Goal: Information Seeking & Learning: Check status

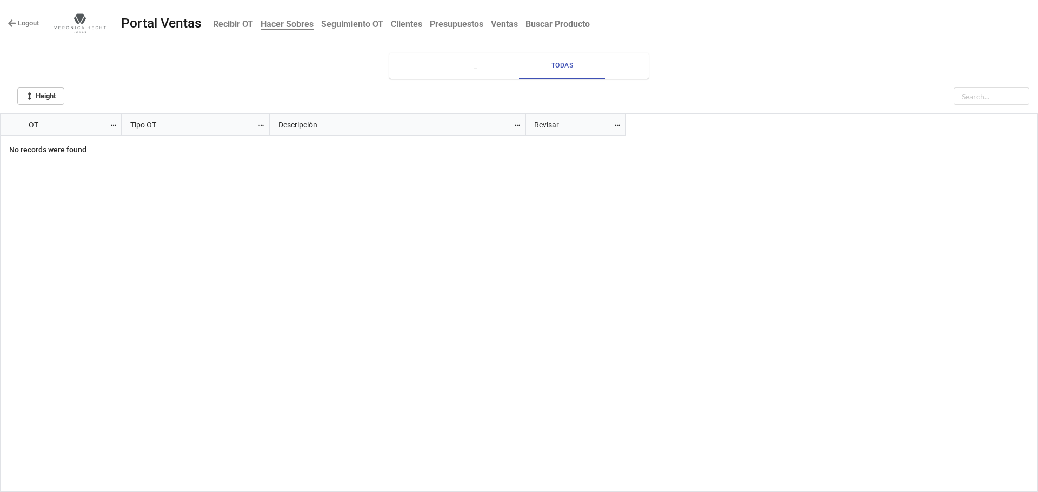
scroll to position [372, 1031]
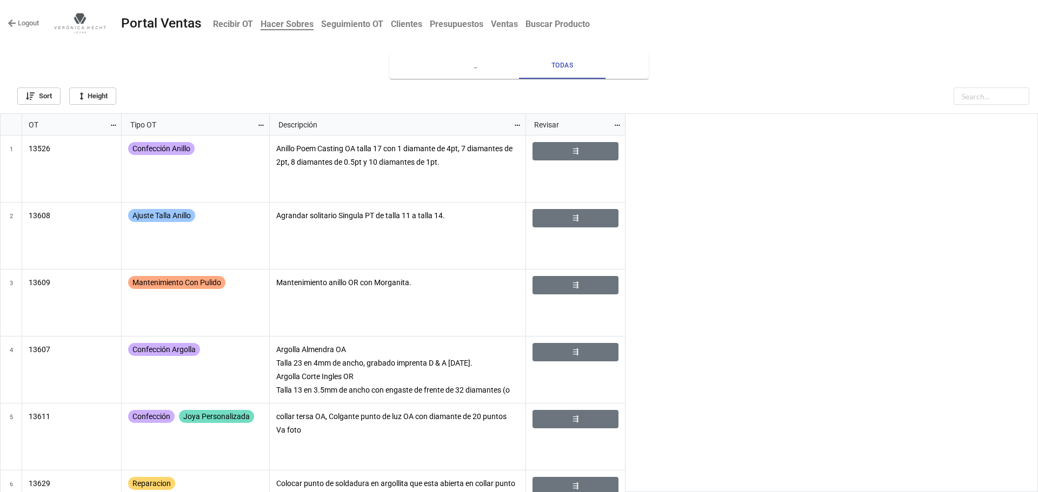
click at [234, 25] on b "Recibir OT" at bounding box center [233, 24] width 40 height 10
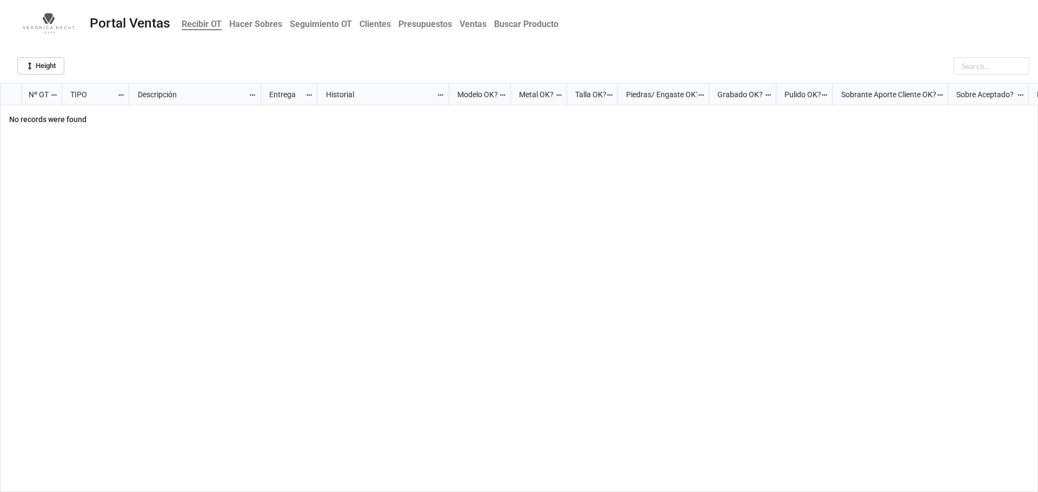
scroll to position [403, 1031]
click at [292, 24] on b "Seguimiento OT" at bounding box center [321, 24] width 62 height 10
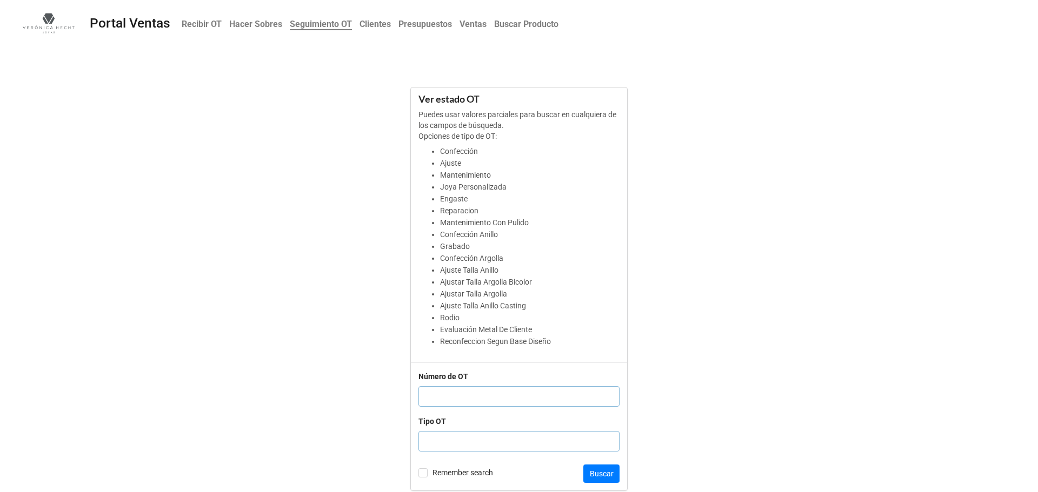
scroll to position [7, 0]
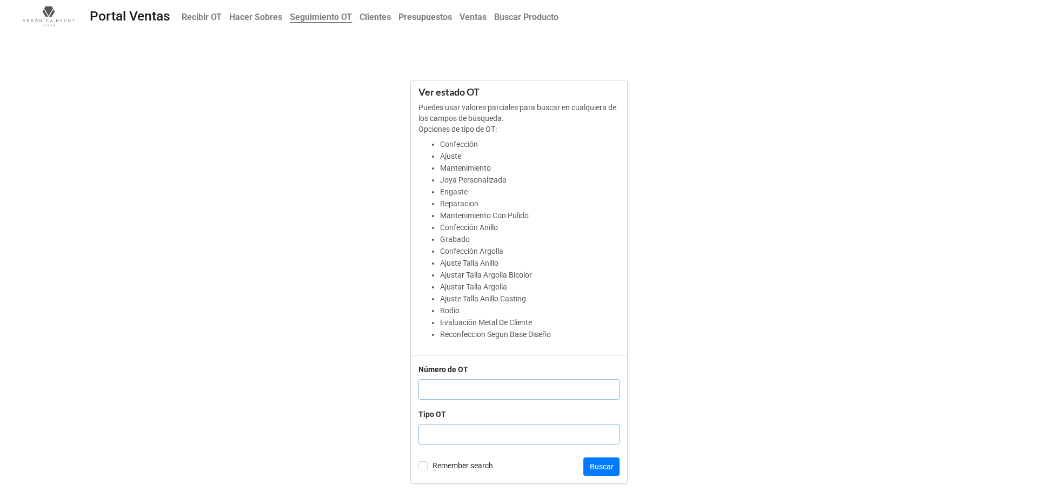
click at [543, 326] on li "Evaluación Metal De Cliente" at bounding box center [529, 323] width 179 height 12
click at [455, 437] on input "text" at bounding box center [518, 434] width 201 height 21
click at [445, 308] on li "Rodio" at bounding box center [529, 311] width 179 height 12
copy li "Rodio"
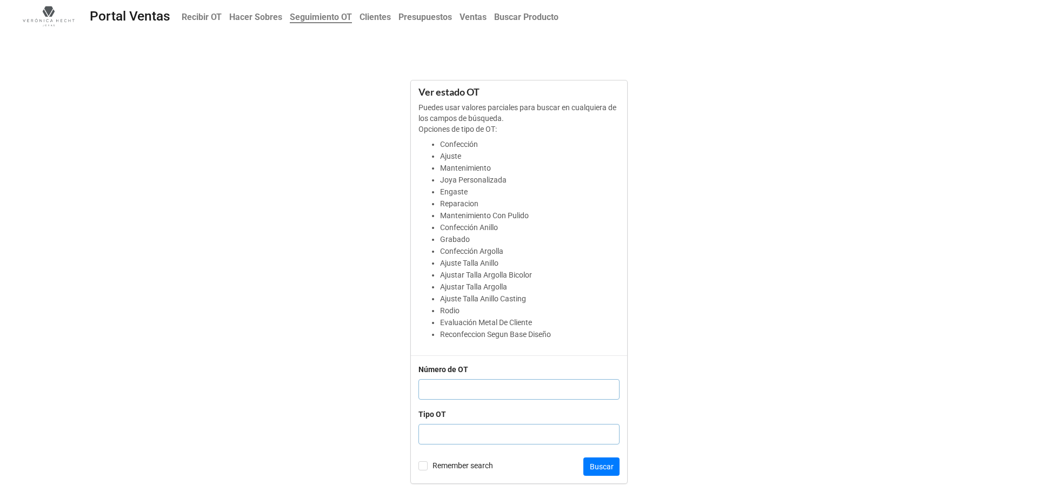
click at [451, 434] on input "text" at bounding box center [518, 434] width 201 height 21
paste input "Rodio"
type input "Rodio"
click at [610, 462] on button "Buscar" at bounding box center [601, 467] width 36 height 18
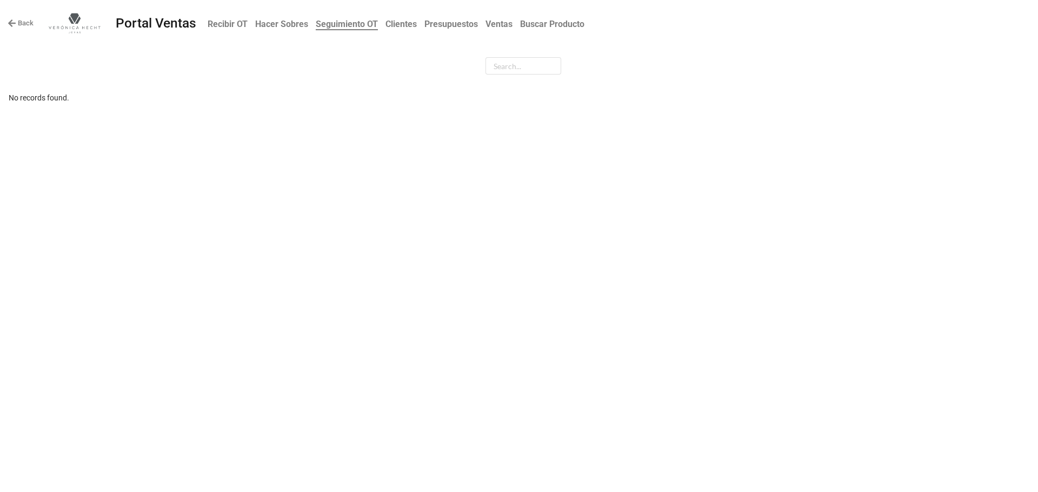
click at [14, 23] on icon at bounding box center [12, 23] width 8 height 8
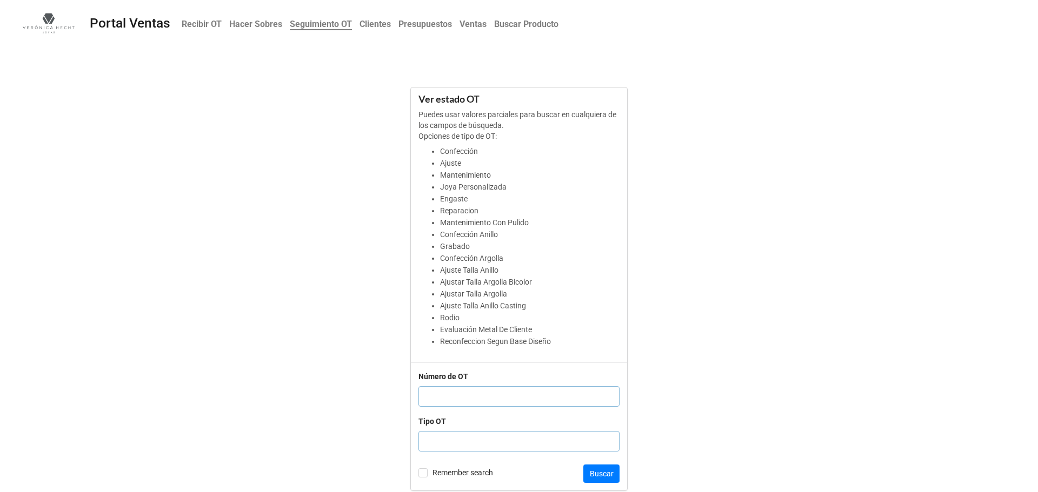
click at [454, 245] on li "Grabado" at bounding box center [529, 247] width 179 height 12
copy li "Grabado"
click at [462, 441] on input "text" at bounding box center [518, 441] width 201 height 21
paste input "Grabado"
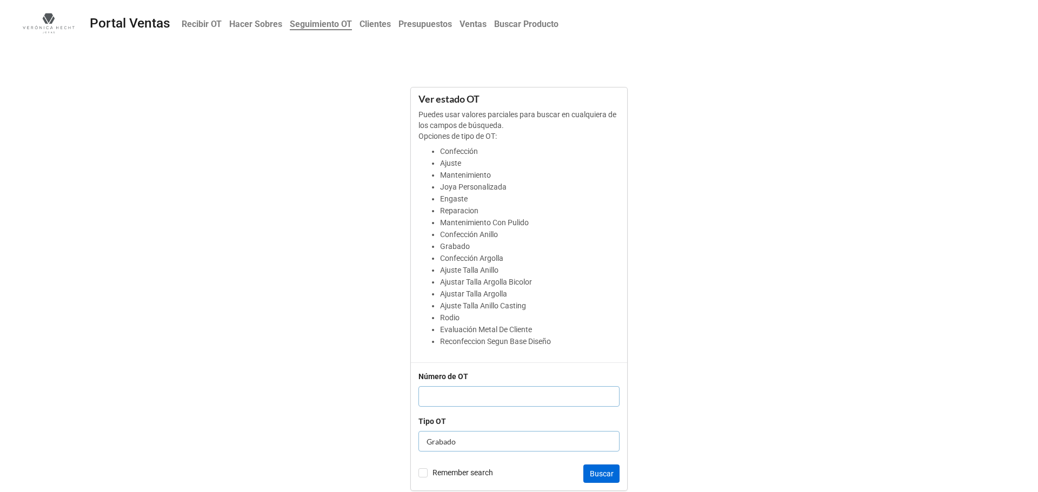
type input "Grabado"
click at [610, 481] on button "Buscar" at bounding box center [601, 474] width 36 height 18
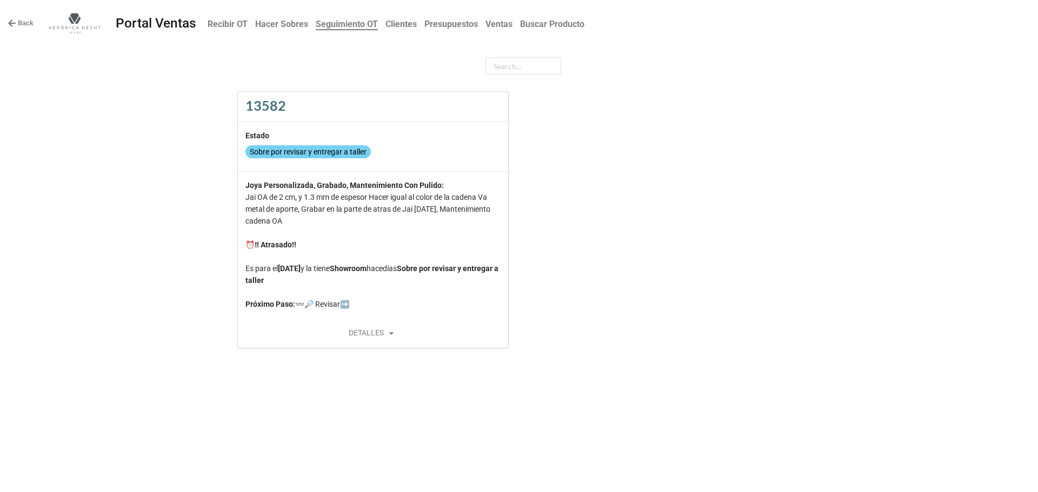
click at [376, 332] on div "DETALLES" at bounding box center [373, 333] width 270 height 13
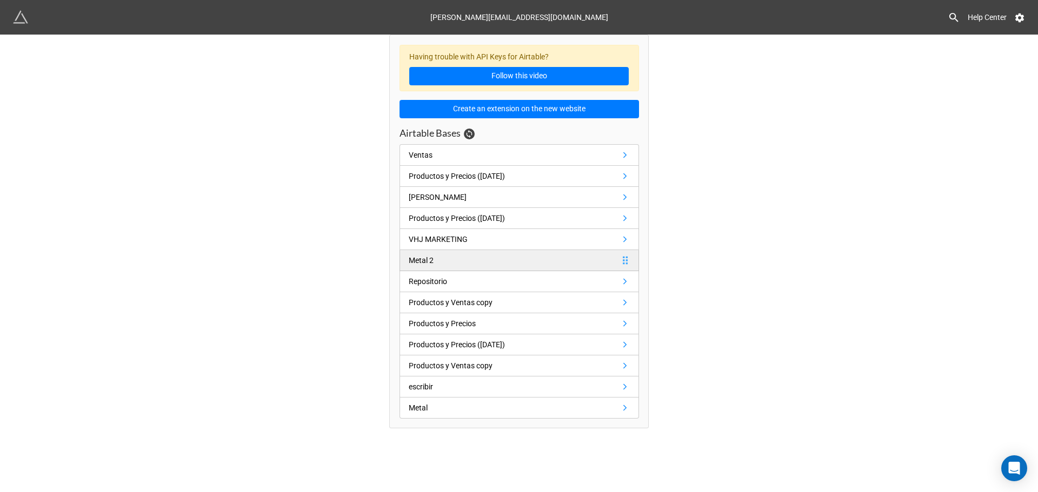
click at [436, 263] on div "Metal 2" at bounding box center [423, 261] width 29 height 12
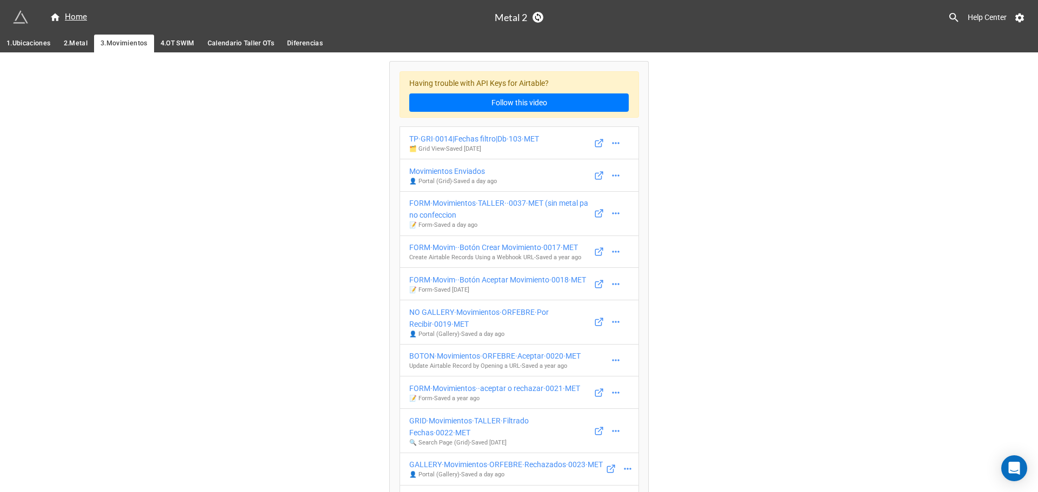
click at [227, 46] on span "Calendario Taller OTs" at bounding box center [241, 43] width 66 height 11
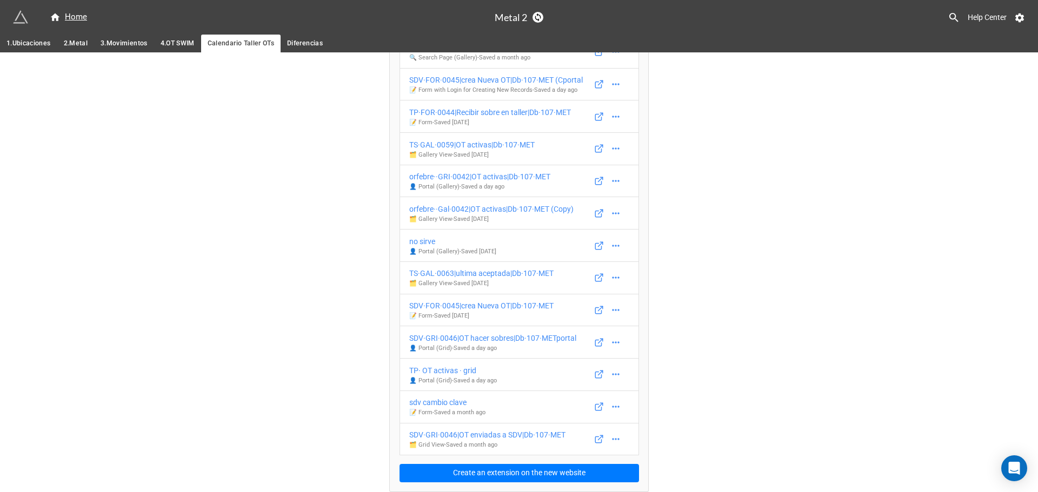
scroll to position [102, 0]
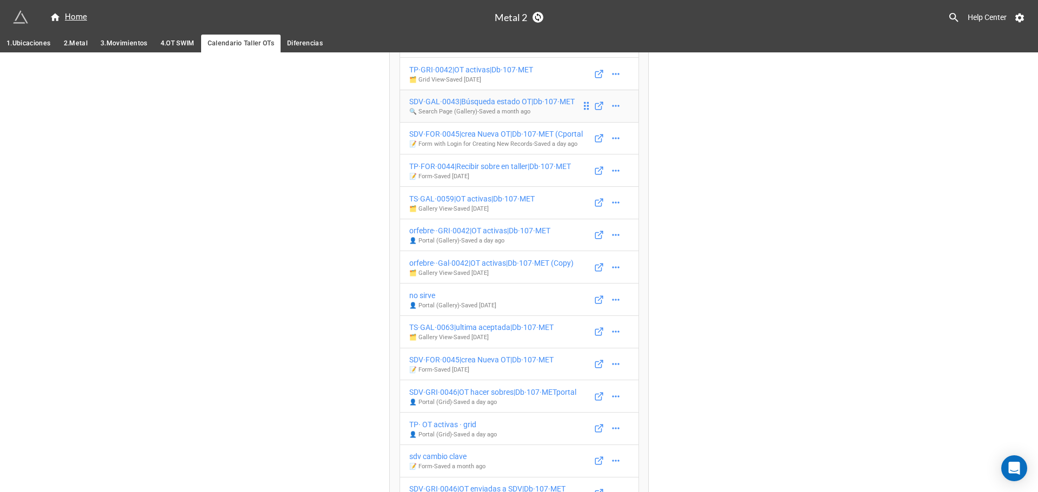
click at [461, 99] on div "SDV·GAL·0043|Búsqueda estado OT|Db·107·MET" at bounding box center [491, 102] width 165 height 12
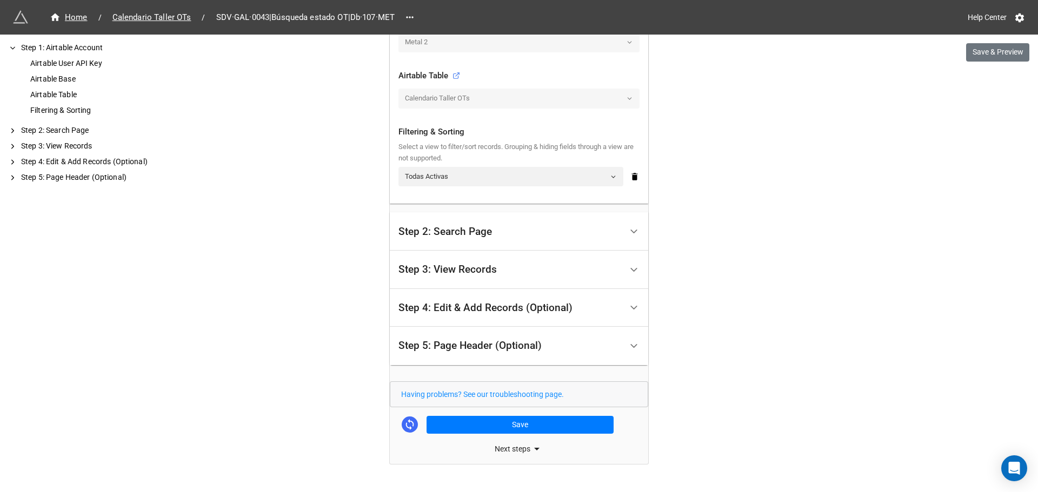
scroll to position [370, 0]
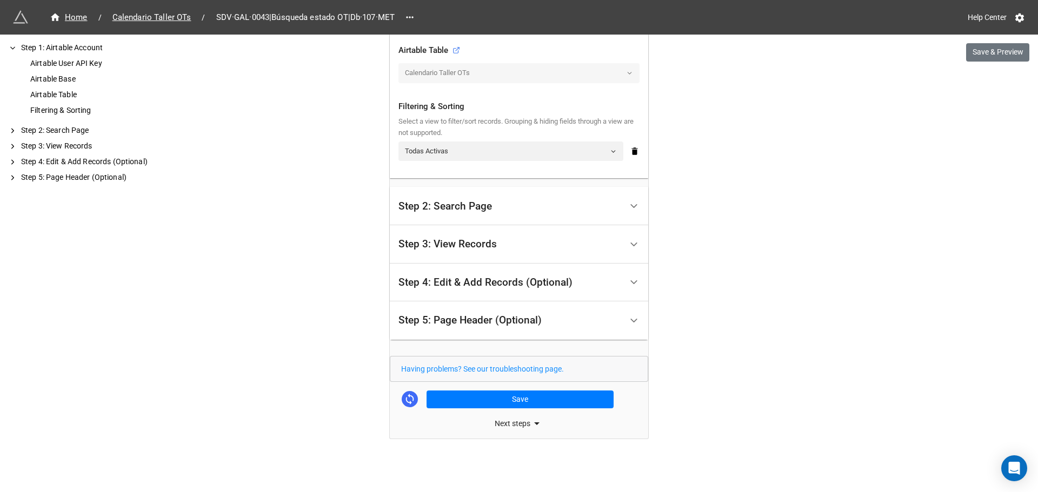
click at [442, 245] on div "Step 3: View Records" at bounding box center [447, 244] width 98 height 11
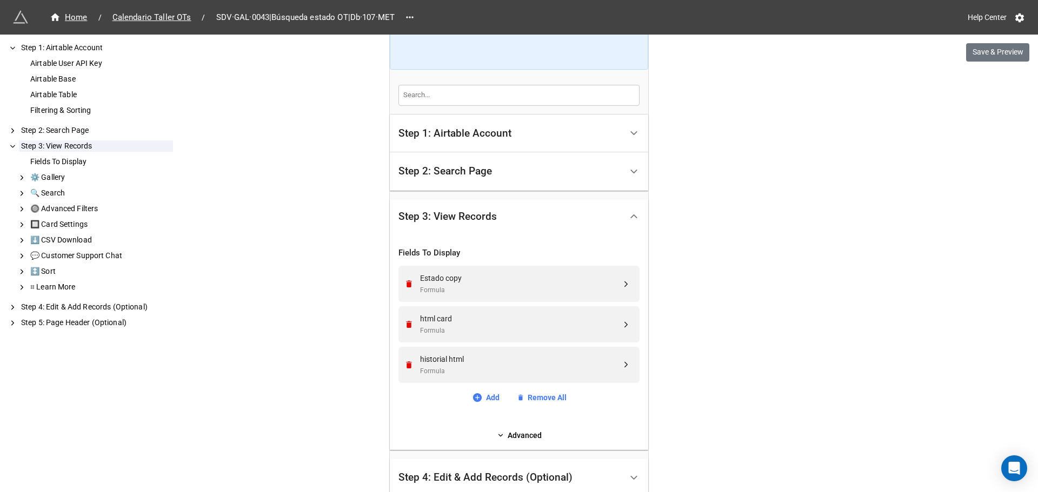
scroll to position [164, 0]
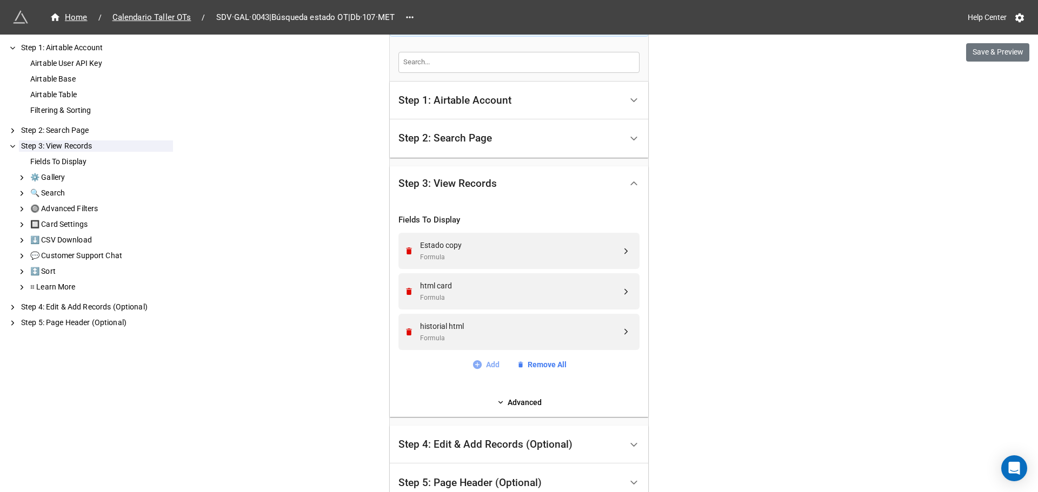
click at [476, 362] on icon at bounding box center [476, 365] width 9 height 9
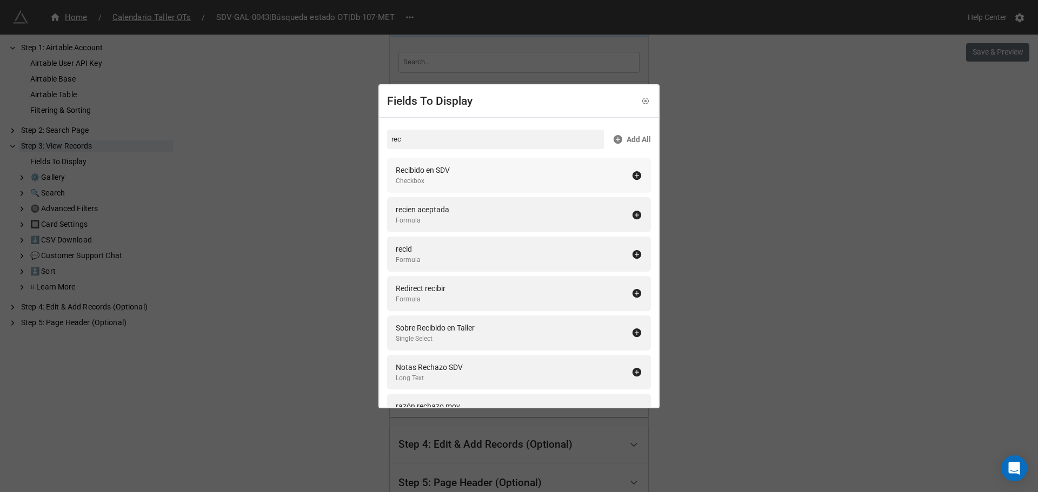
type input "rec"
click at [476, 174] on div "Recibido en SDV Checkbox" at bounding box center [514, 175] width 236 height 22
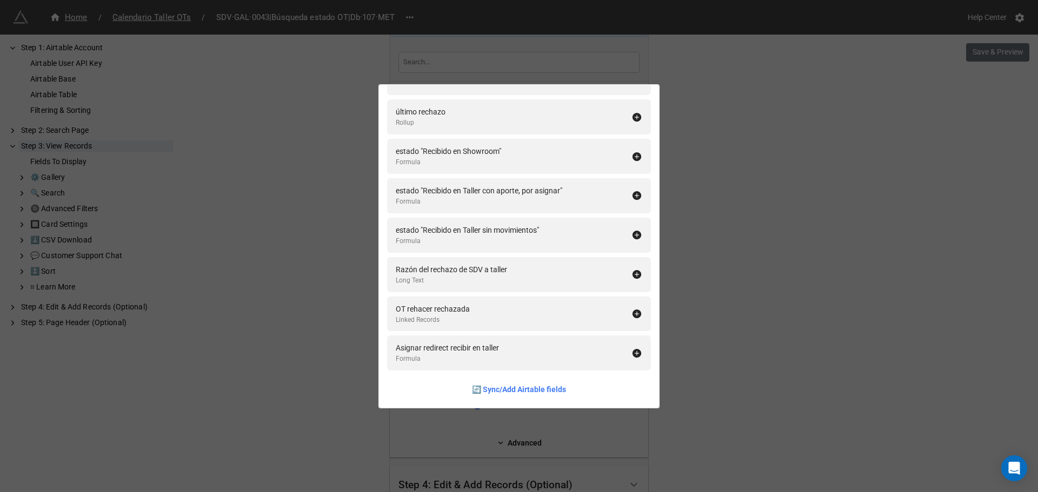
scroll to position [336, 0]
click at [325, 273] on div "Fields To Display rec Add All recien aceptada Formula recid Formula Redirect re…" at bounding box center [519, 246] width 1038 height 492
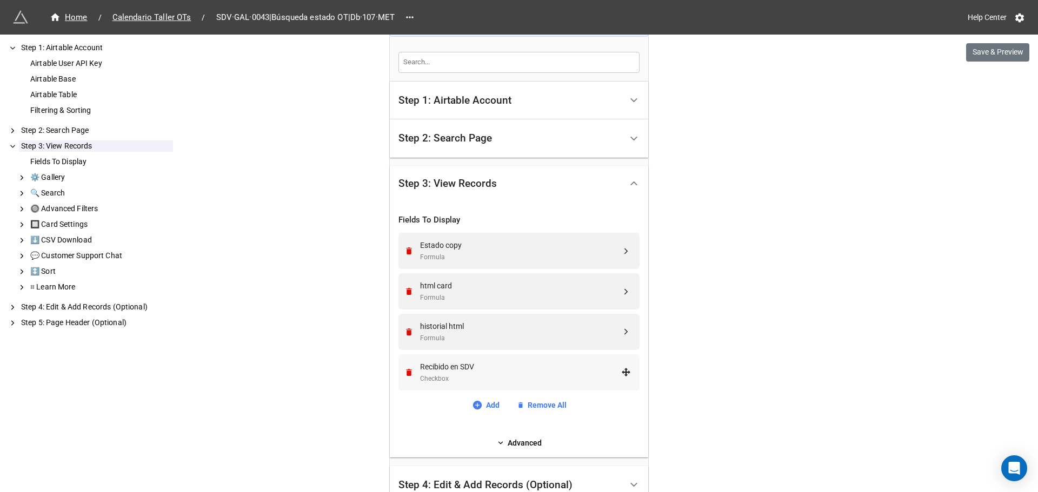
click at [469, 361] on div "Recibido en SDV" at bounding box center [520, 367] width 201 height 12
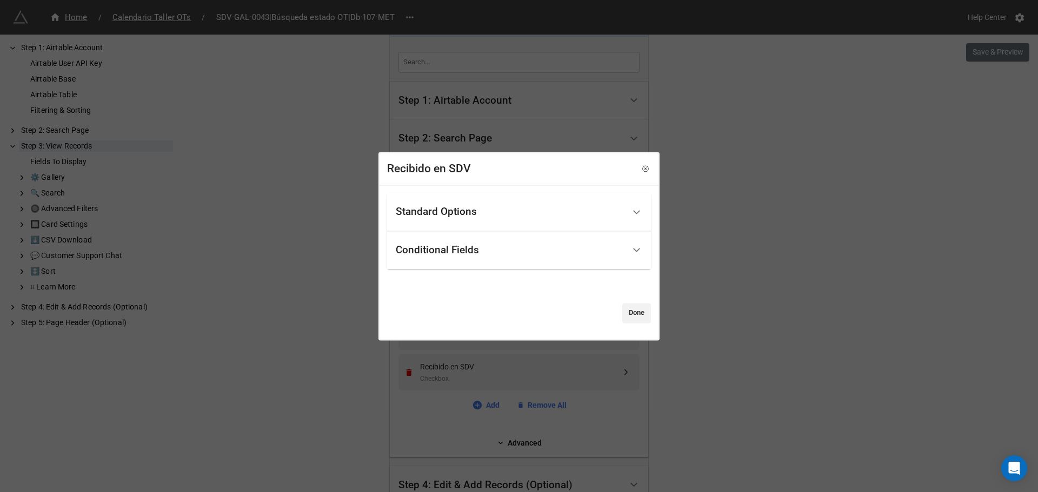
click at [468, 207] on div "Standard Options" at bounding box center [436, 212] width 81 height 11
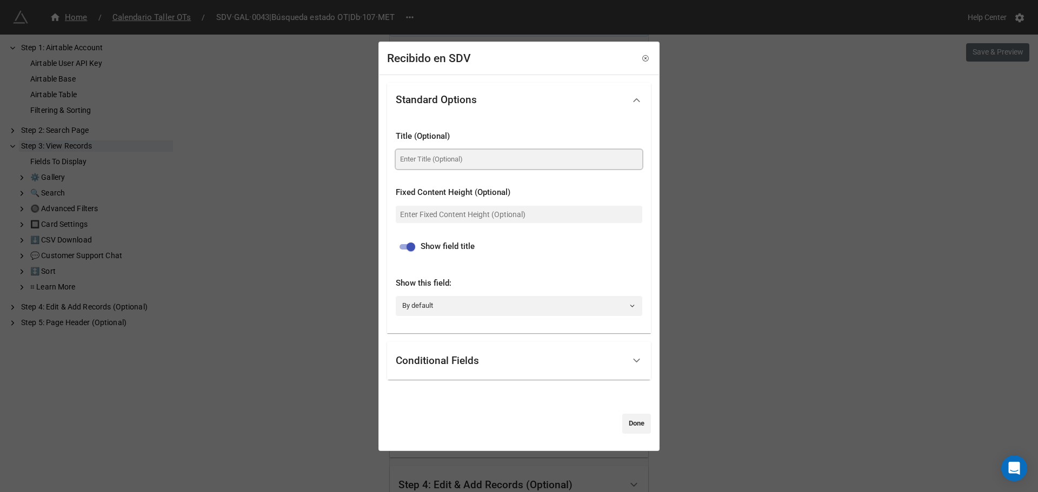
click at [419, 159] on input at bounding box center [519, 159] width 247 height 19
type input "Recibido en Showroom?"
click at [443, 302] on link "By default" at bounding box center [519, 305] width 247 height 19
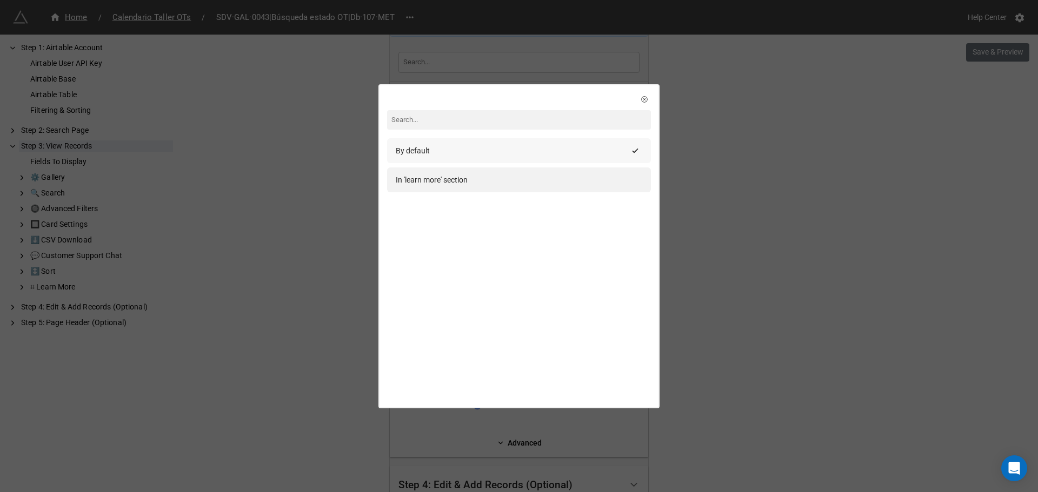
click at [476, 143] on div "By default" at bounding box center [519, 150] width 264 height 25
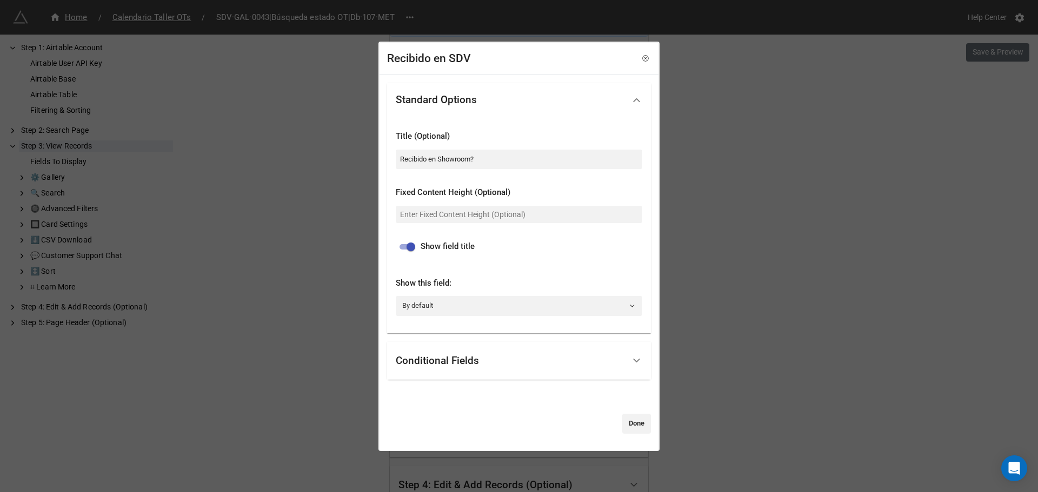
click at [433, 356] on div "Conditional Fields" at bounding box center [437, 361] width 83 height 11
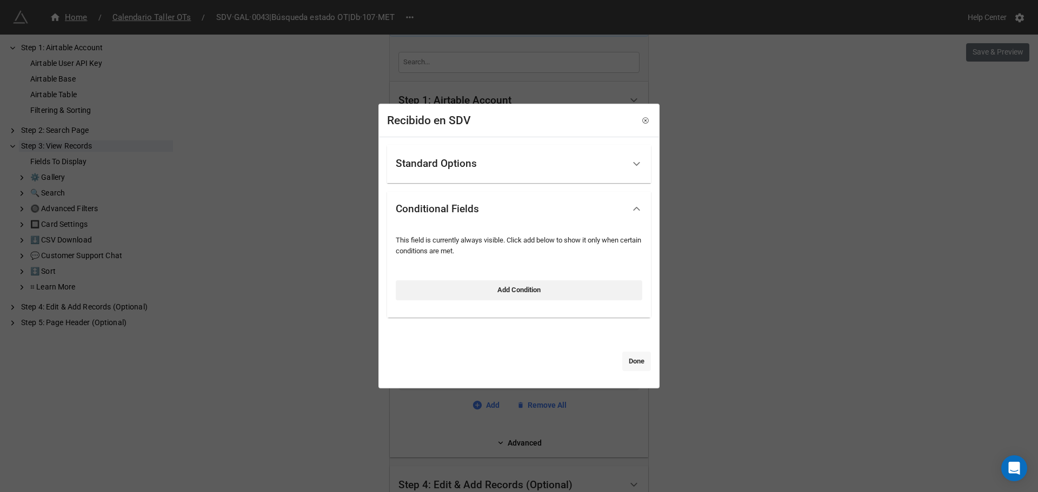
click at [622, 360] on link "Done" at bounding box center [636, 361] width 29 height 19
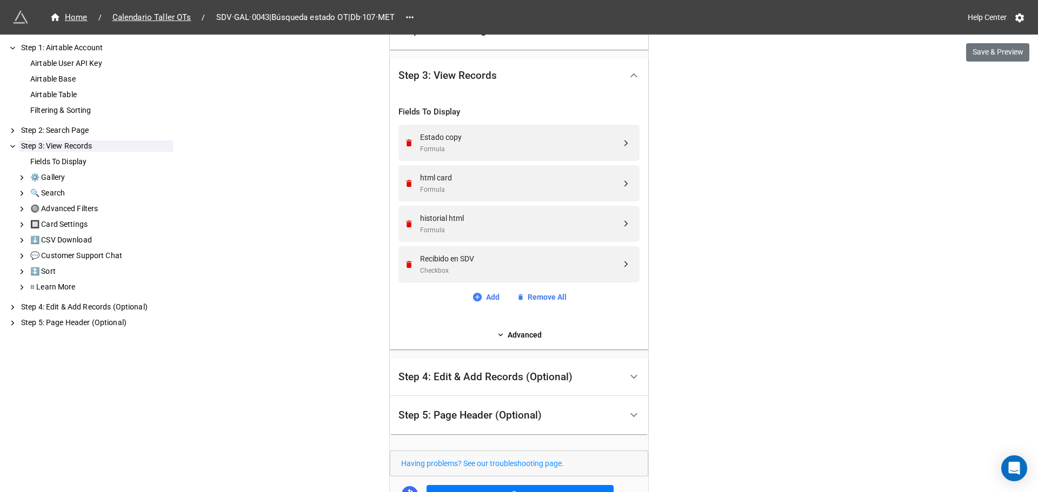
click at [494, 386] on div "Step 4: Edit & Add Records (Optional)" at bounding box center [509, 377] width 223 height 25
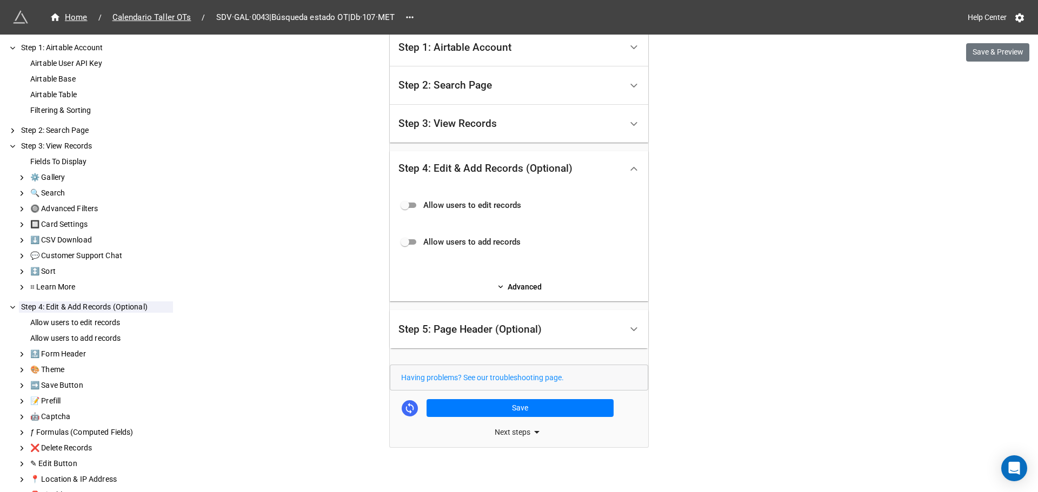
scroll to position [226, 0]
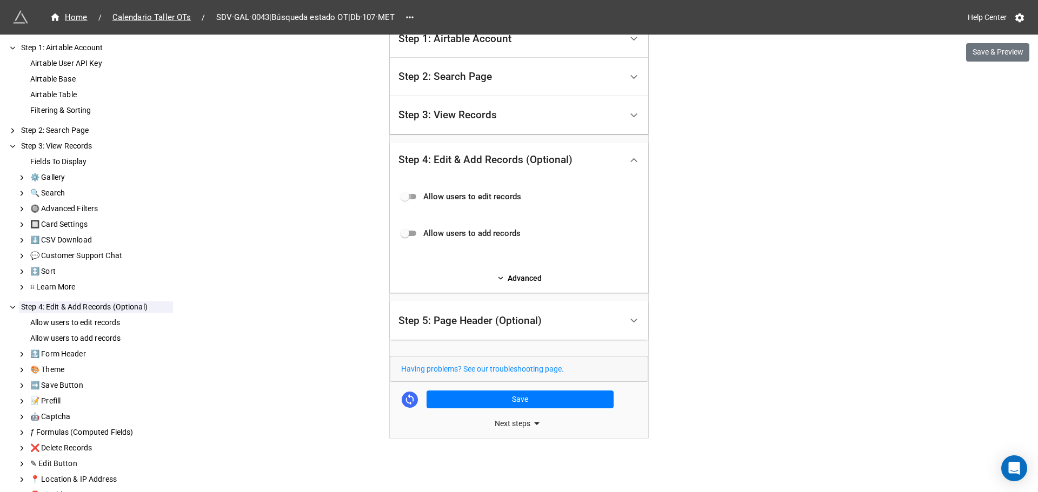
click at [408, 201] on input "checkbox" at bounding box center [404, 196] width 39 height 13
checkbox input "true"
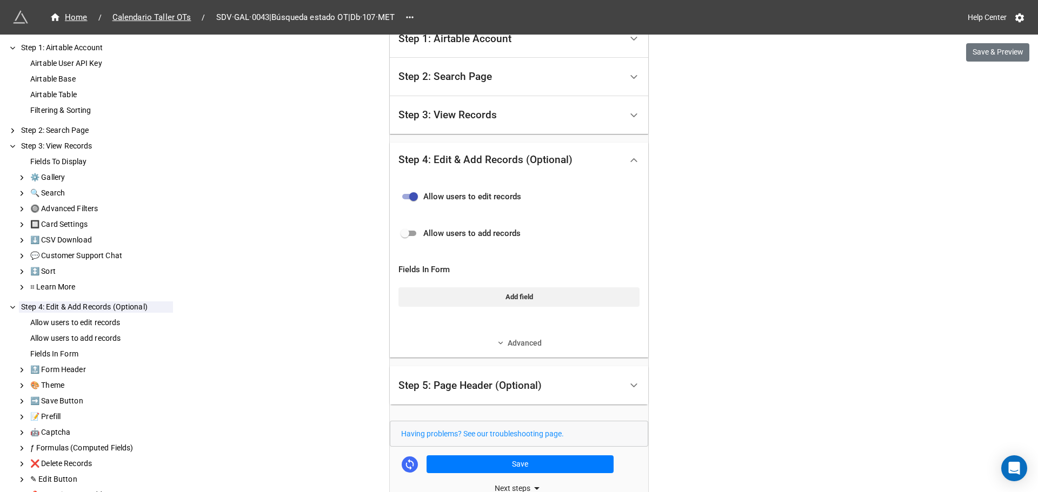
click at [503, 345] on link "Advanced" at bounding box center [518, 343] width 241 height 12
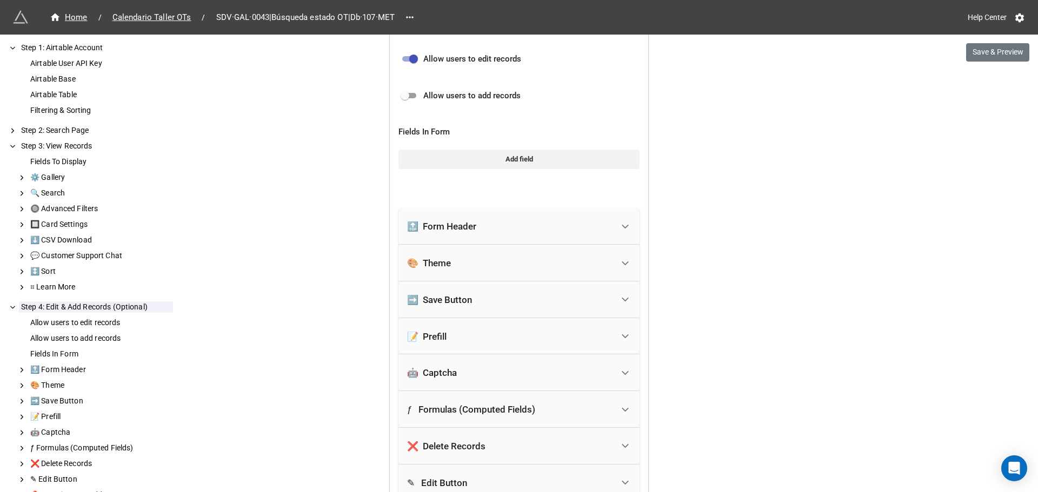
scroll to position [442, 0]
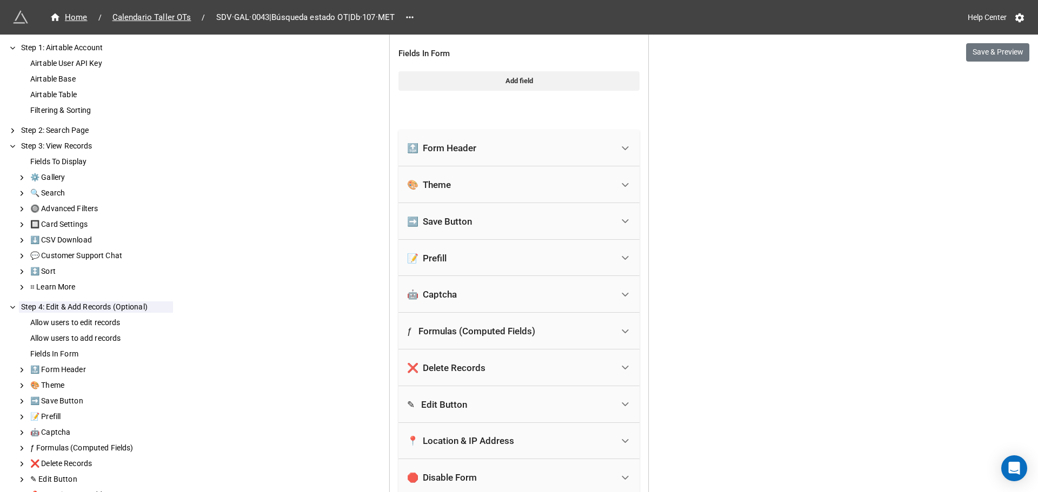
click at [535, 409] on div "✎ Edit Button" at bounding box center [510, 405] width 206 height 24
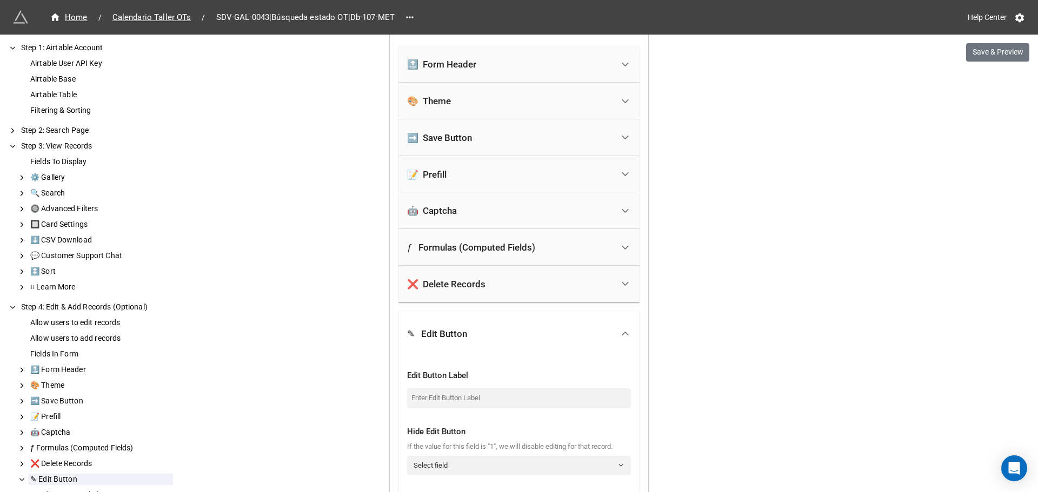
scroll to position [550, 0]
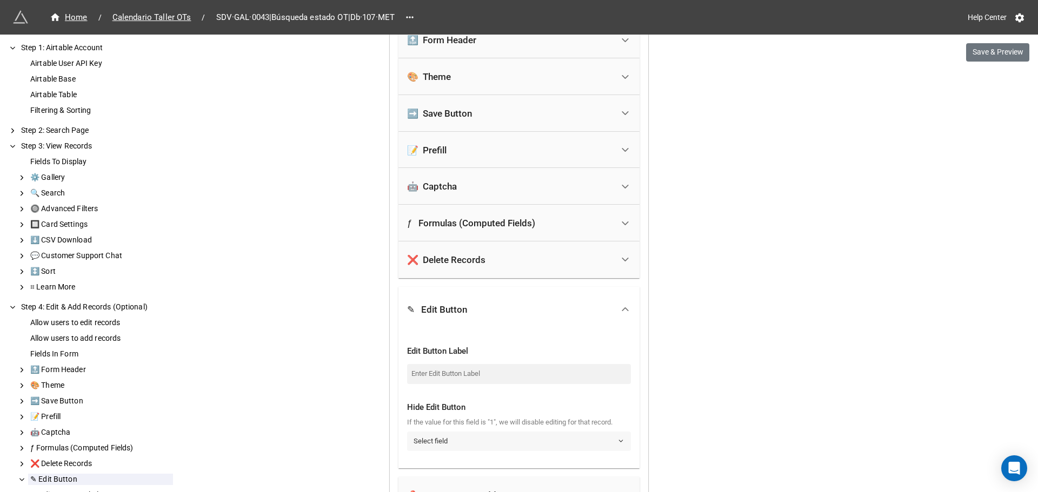
click at [440, 442] on link "Select field" at bounding box center [519, 441] width 224 height 19
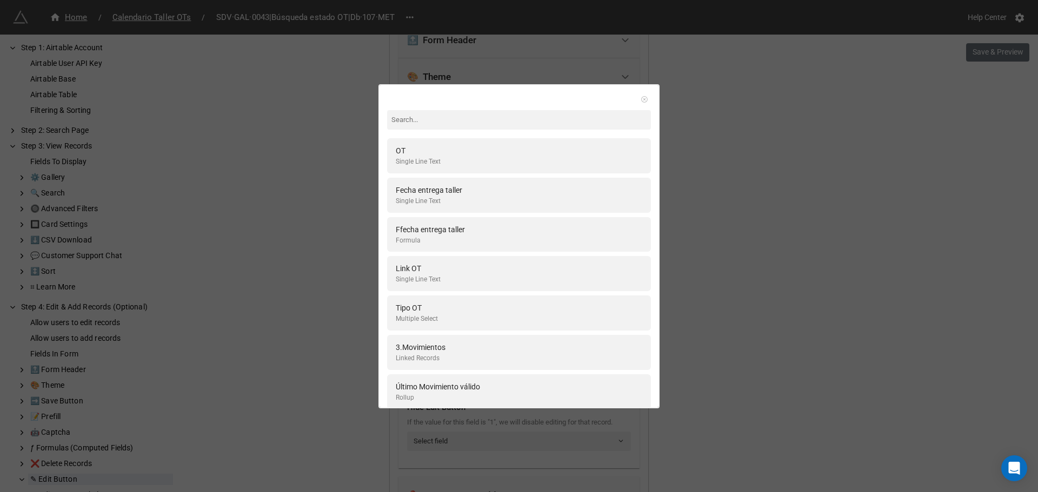
click at [641, 98] on icon at bounding box center [645, 100] width 8 height 8
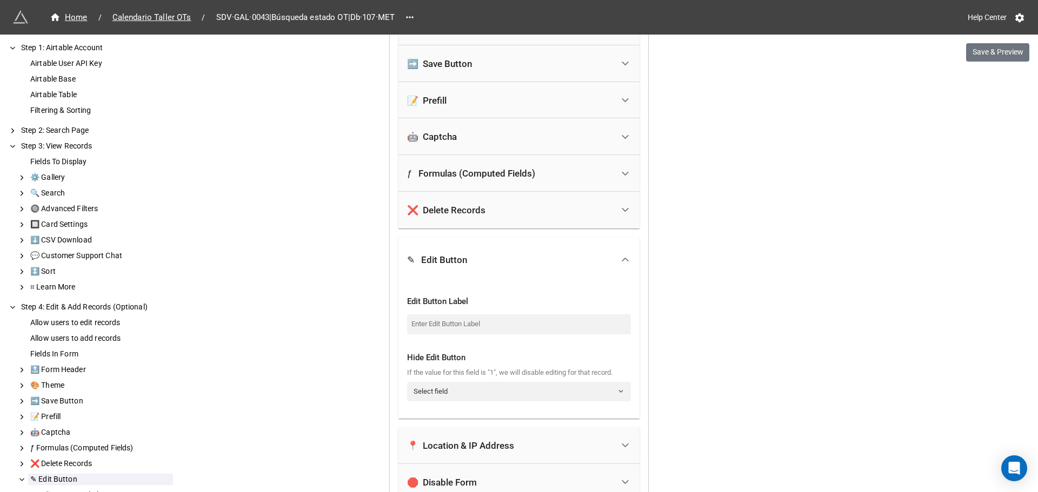
scroll to position [658, 0]
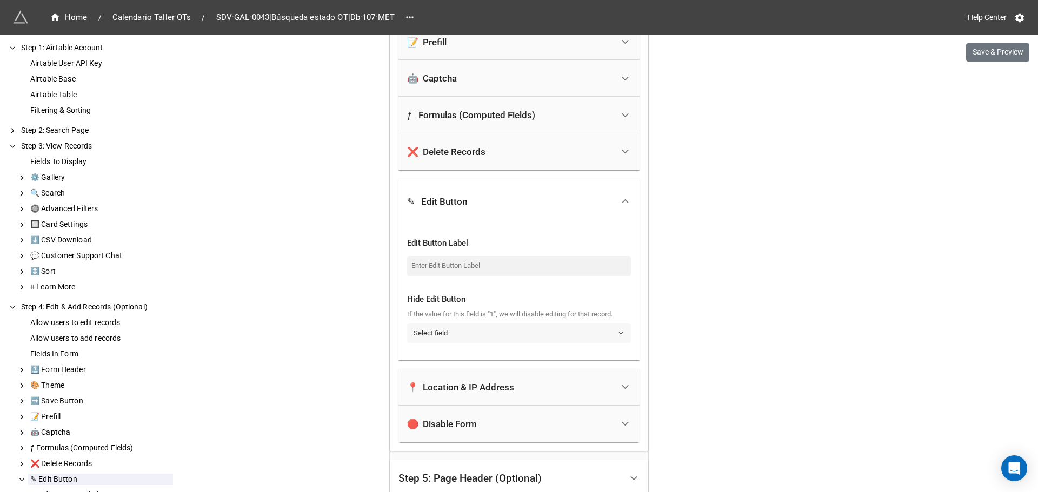
click at [447, 336] on link "Select field" at bounding box center [519, 333] width 224 height 19
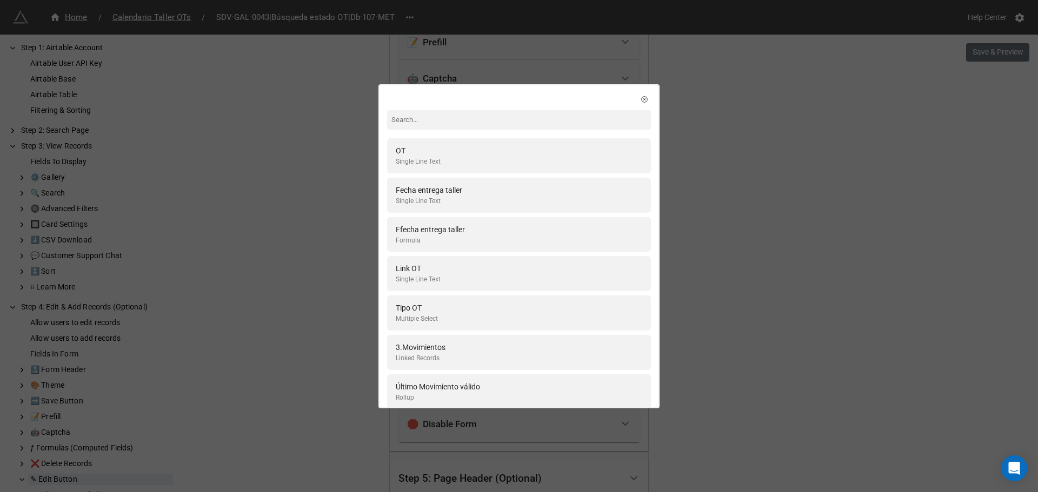
click at [411, 116] on input at bounding box center [519, 119] width 264 height 19
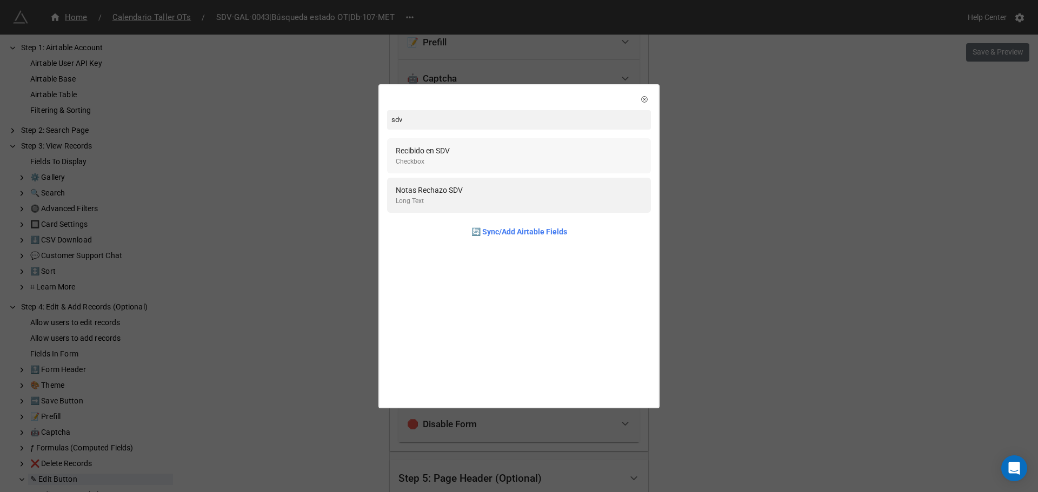
type input "sdv"
click at [427, 155] on div "Recibido en SDV" at bounding box center [423, 151] width 54 height 12
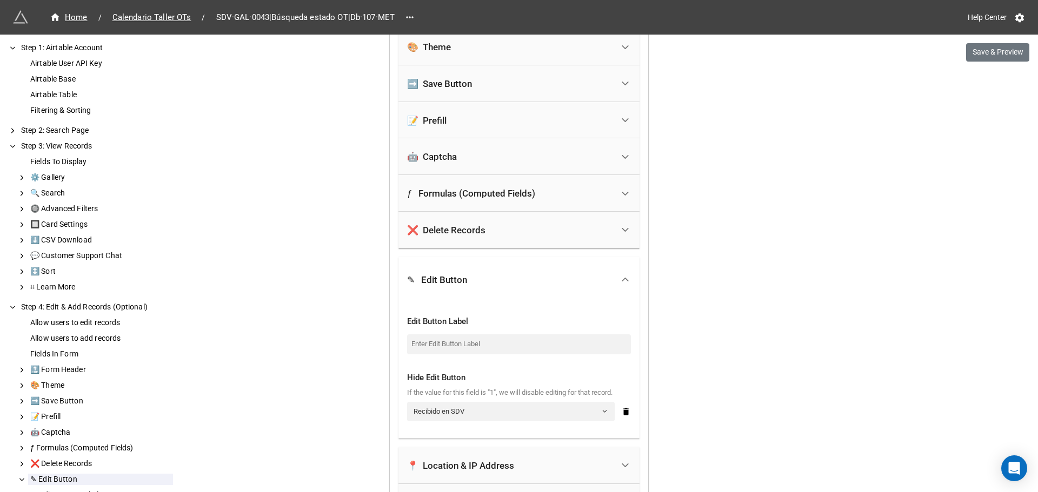
scroll to position [604, 0]
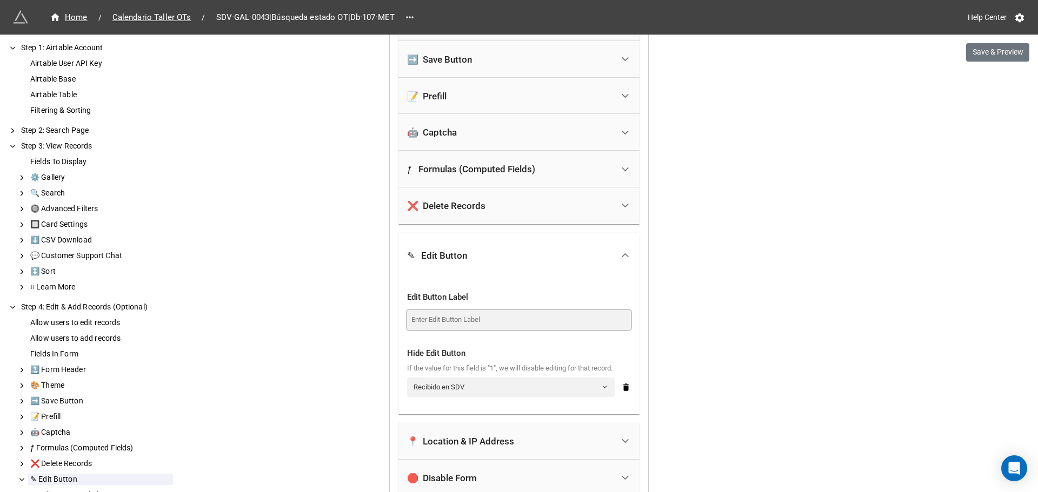
click at [432, 319] on input at bounding box center [519, 319] width 224 height 19
type input "d"
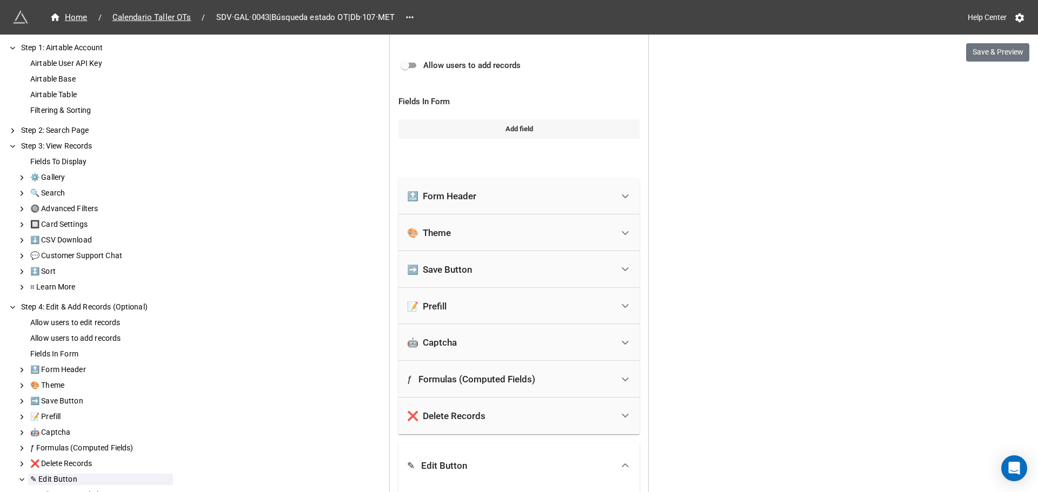
scroll to position [388, 0]
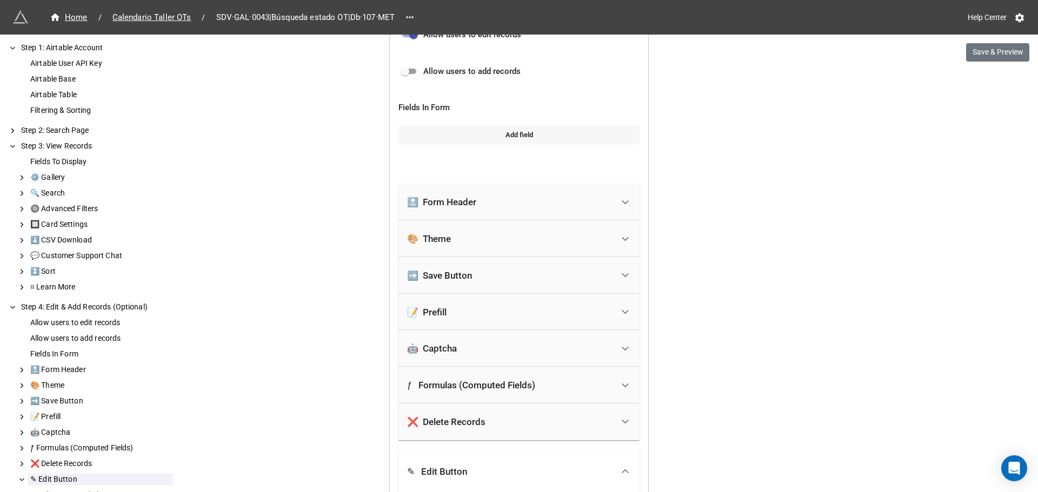
type input "Editar"
click at [504, 136] on link "Add field" at bounding box center [518, 134] width 241 height 19
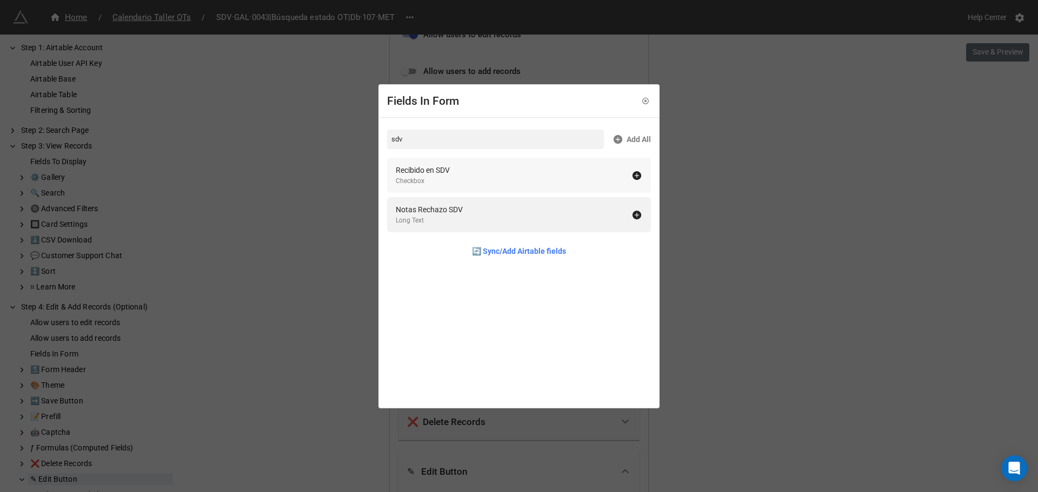
type input "sdv"
click at [454, 172] on div "Recibido en SDV Checkbox" at bounding box center [514, 175] width 236 height 22
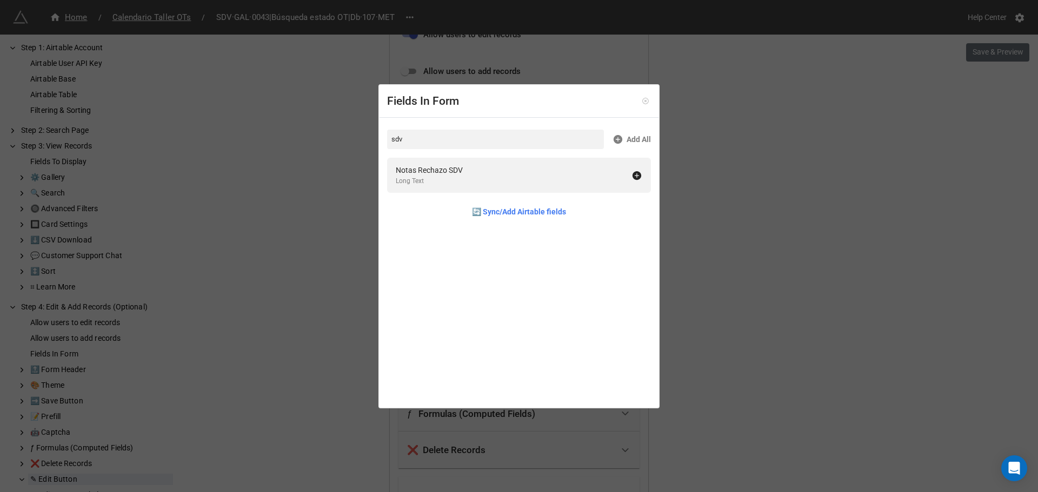
click at [642, 104] on icon at bounding box center [646, 101] width 8 height 8
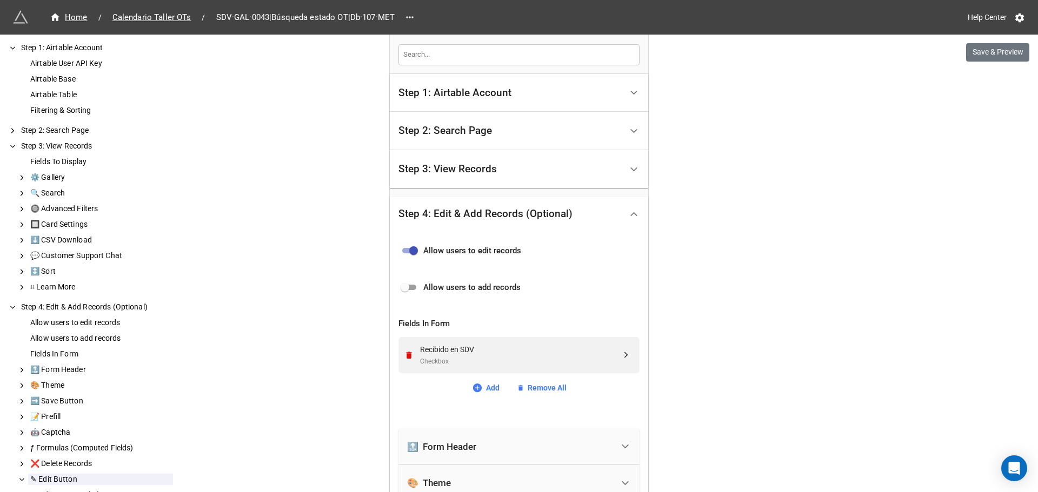
scroll to position [118, 0]
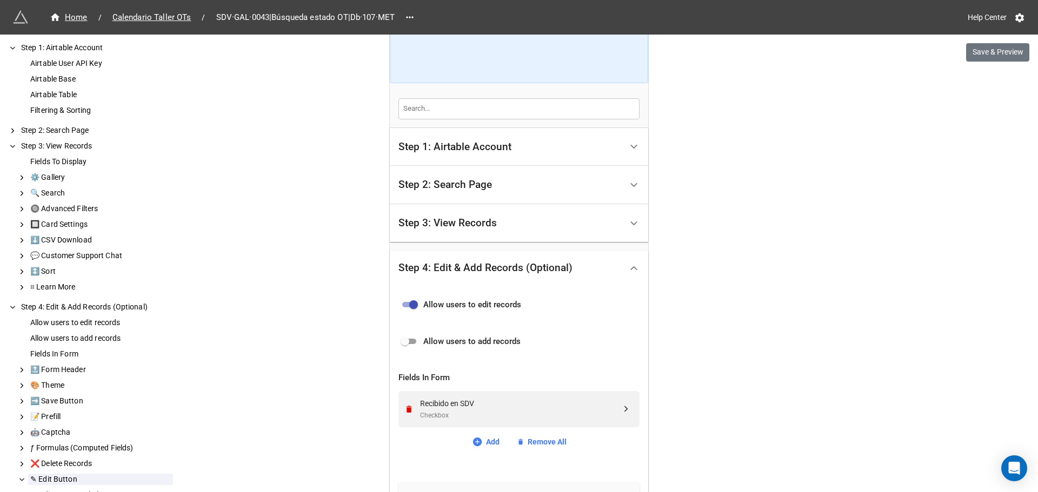
click at [485, 228] on div "Step 3: View Records" at bounding box center [447, 223] width 98 height 11
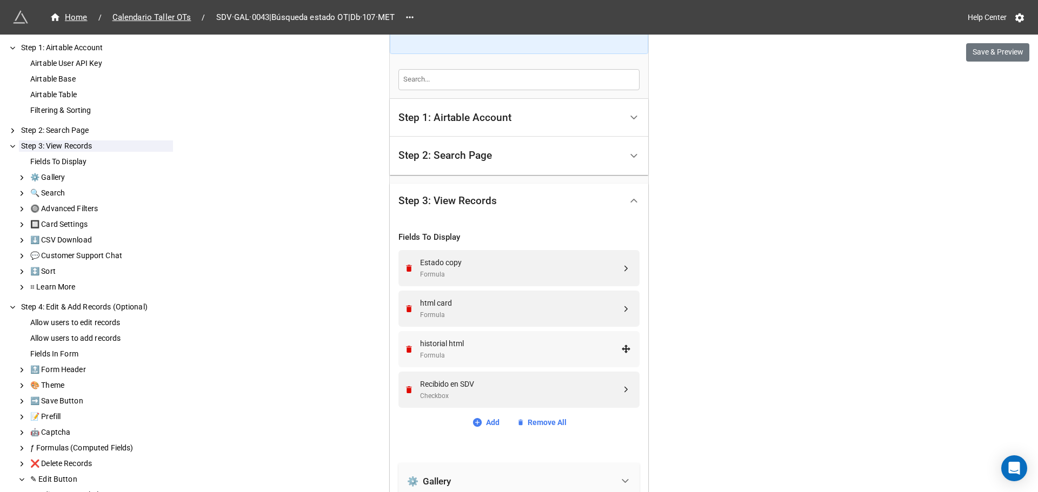
scroll to position [172, 0]
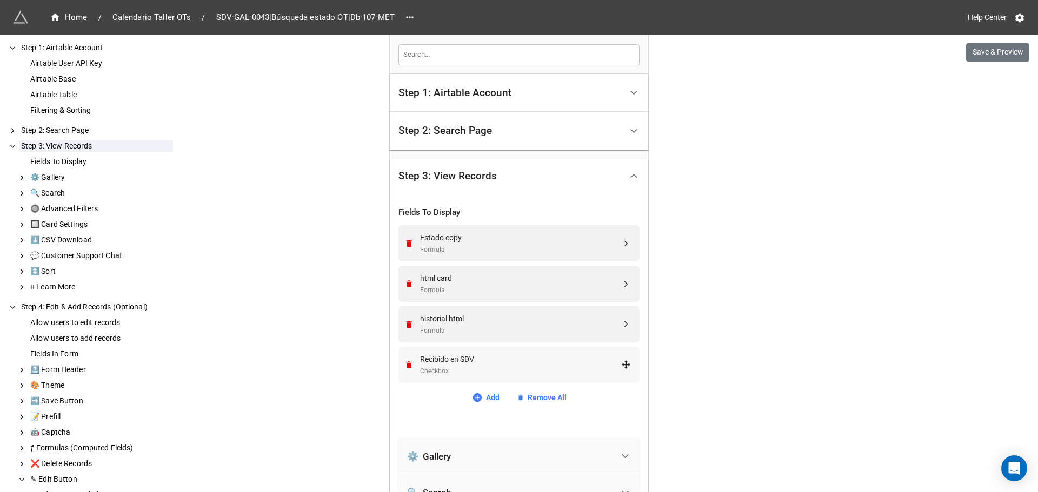
click at [467, 355] on div "Recibido en SDV" at bounding box center [520, 360] width 201 height 12
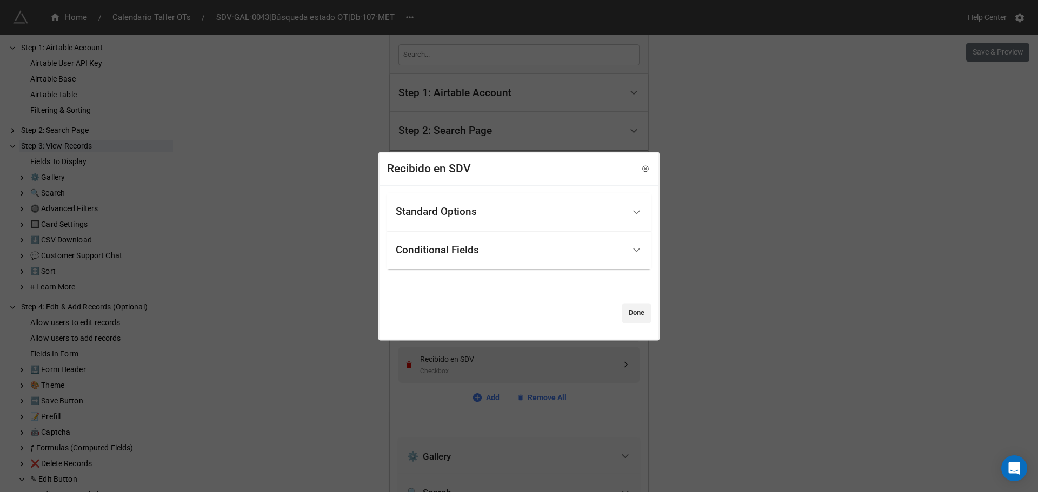
click at [458, 207] on div "Standard Options" at bounding box center [436, 212] width 81 height 11
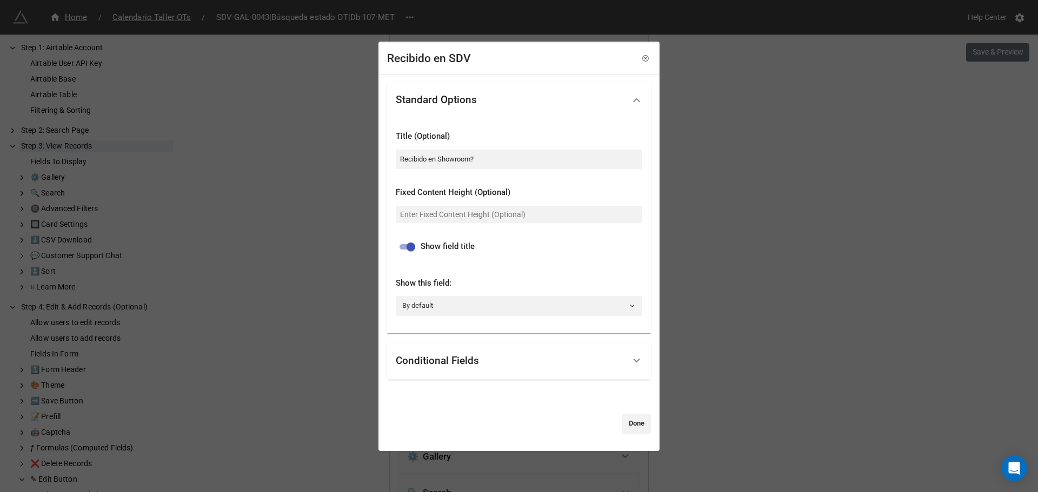
click at [465, 352] on div "Conditional Fields" at bounding box center [510, 361] width 229 height 25
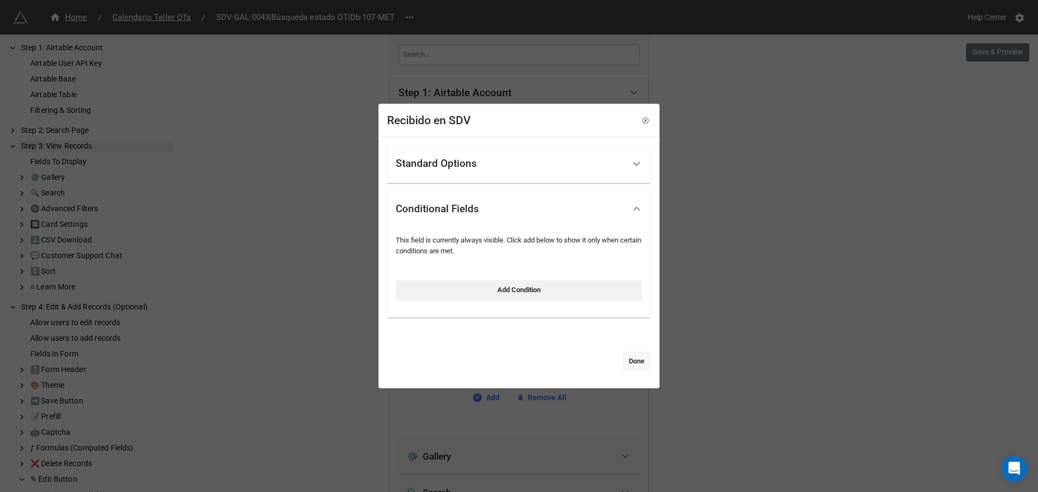
click at [622, 360] on link "Done" at bounding box center [636, 361] width 29 height 19
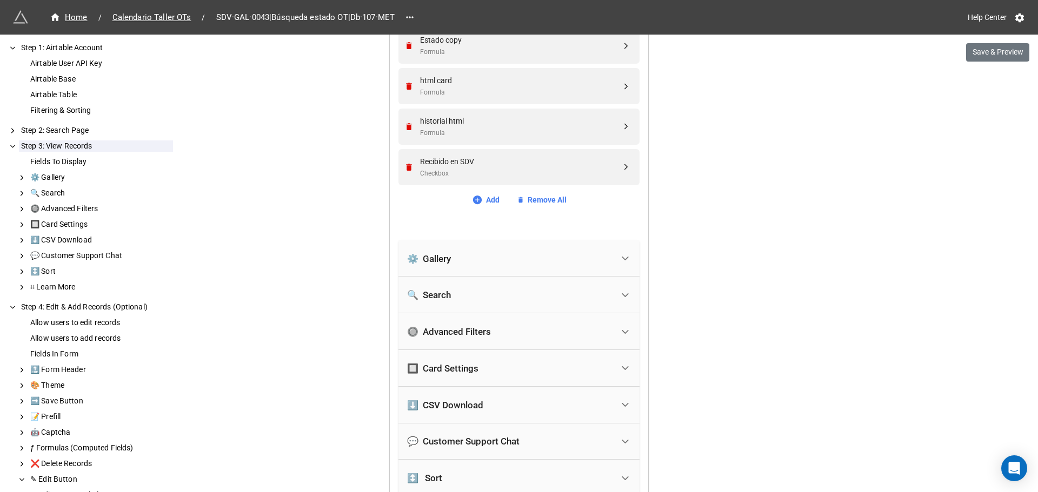
scroll to position [388, 0]
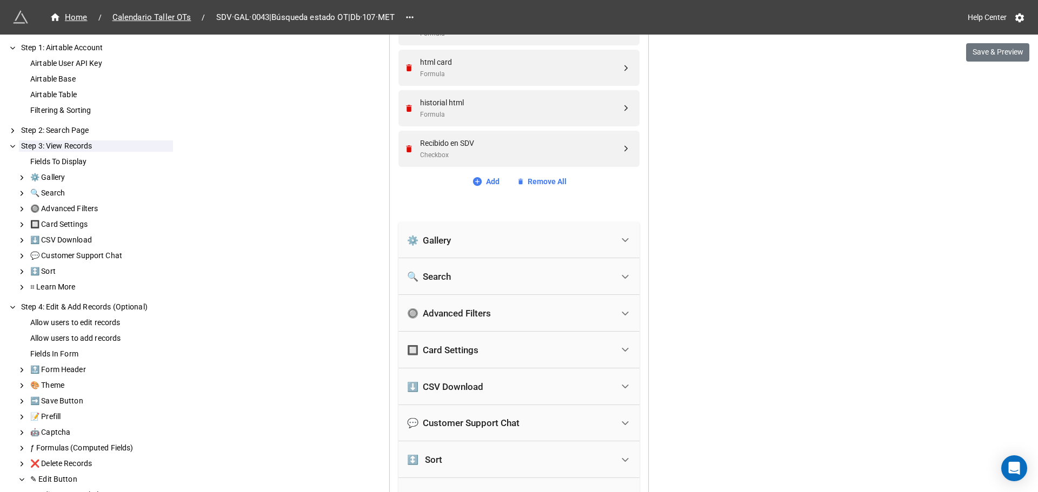
click at [472, 350] on div "🔲 Card Settings" at bounding box center [442, 350] width 71 height 11
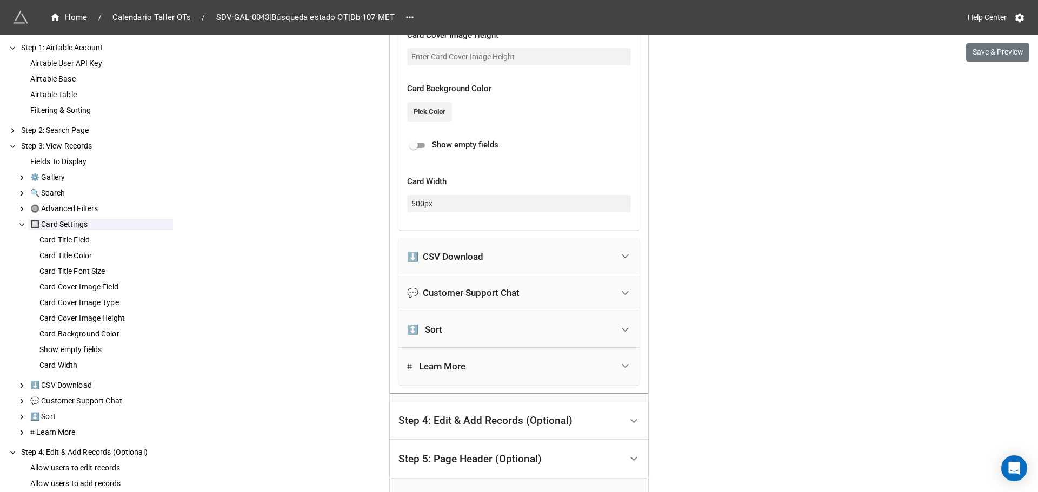
scroll to position [1091, 0]
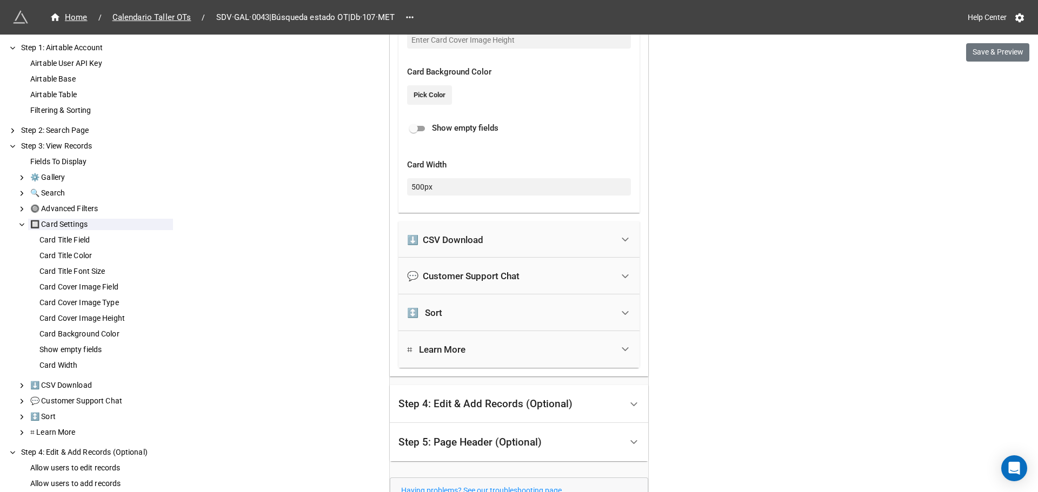
click at [591, 410] on div "Step 4: Edit & Add Records (Optional)" at bounding box center [509, 404] width 223 height 25
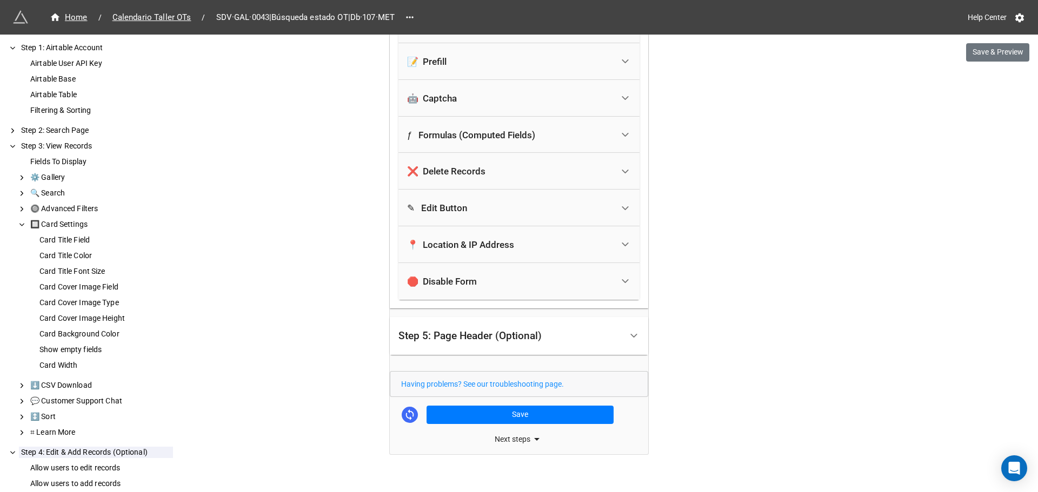
scroll to position [683, 0]
